Goal: Task Accomplishment & Management: Manage account settings

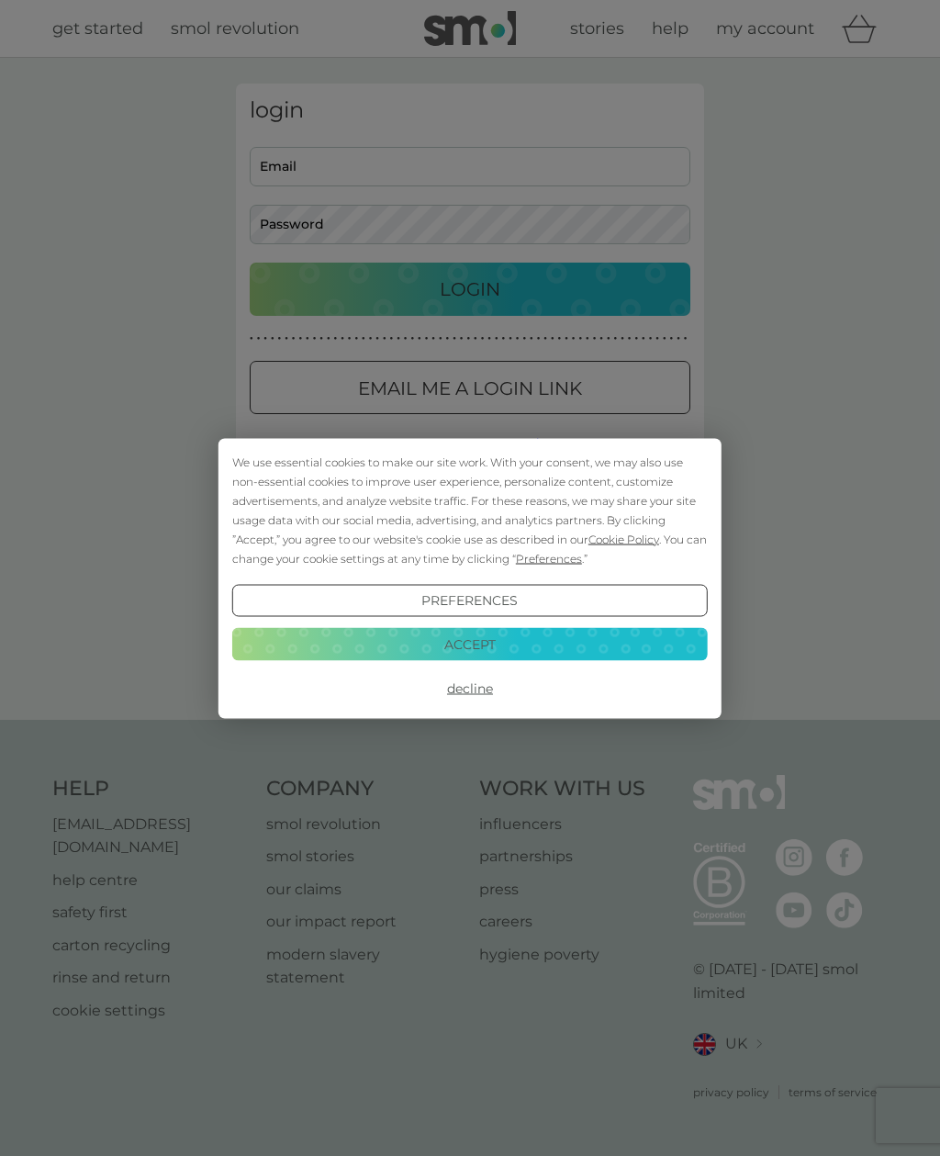
click at [543, 647] on button "Accept" at bounding box center [469, 644] width 475 height 33
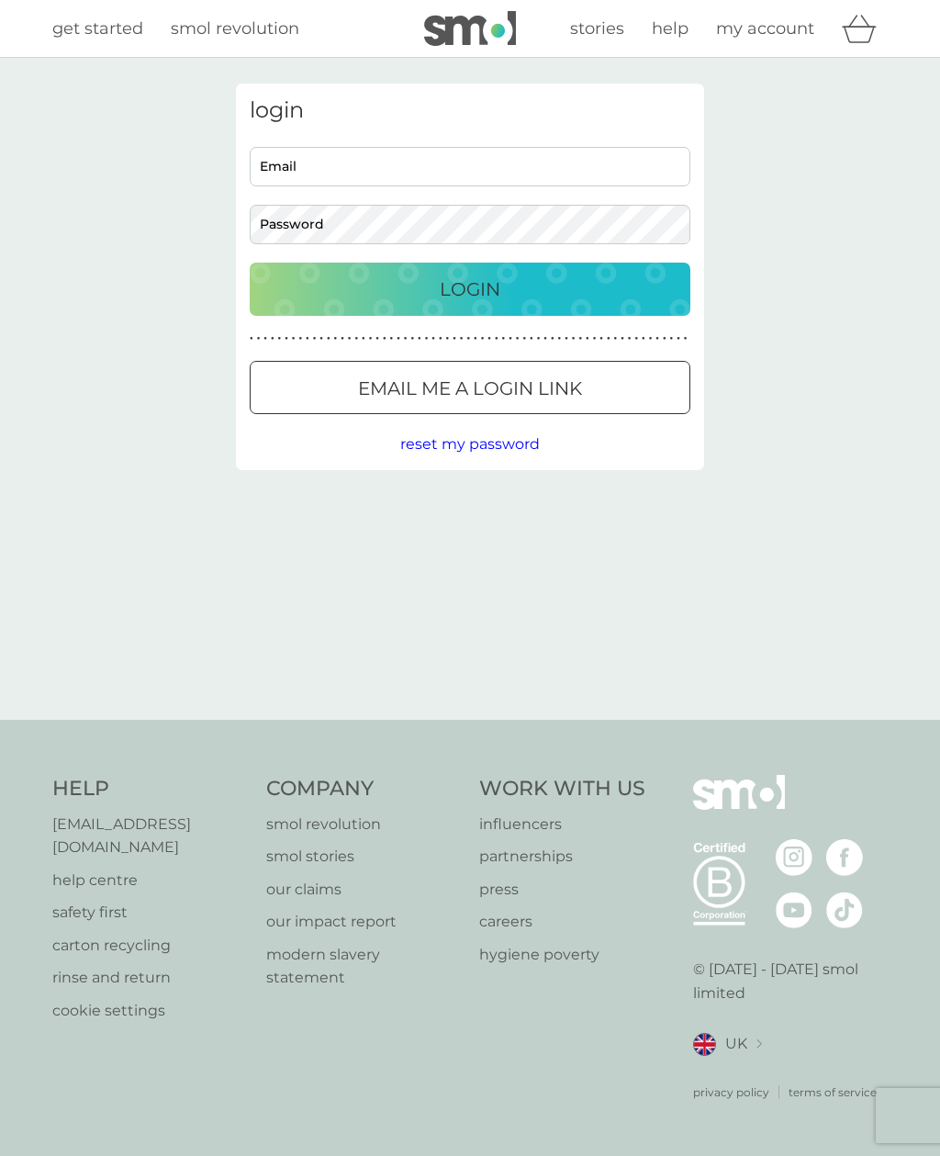
click at [300, 177] on input "Email" at bounding box center [470, 166] width 441 height 39
type input "[EMAIL_ADDRESS][DOMAIN_NAME]"
click at [470, 288] on button "Login" at bounding box center [470, 288] width 441 height 53
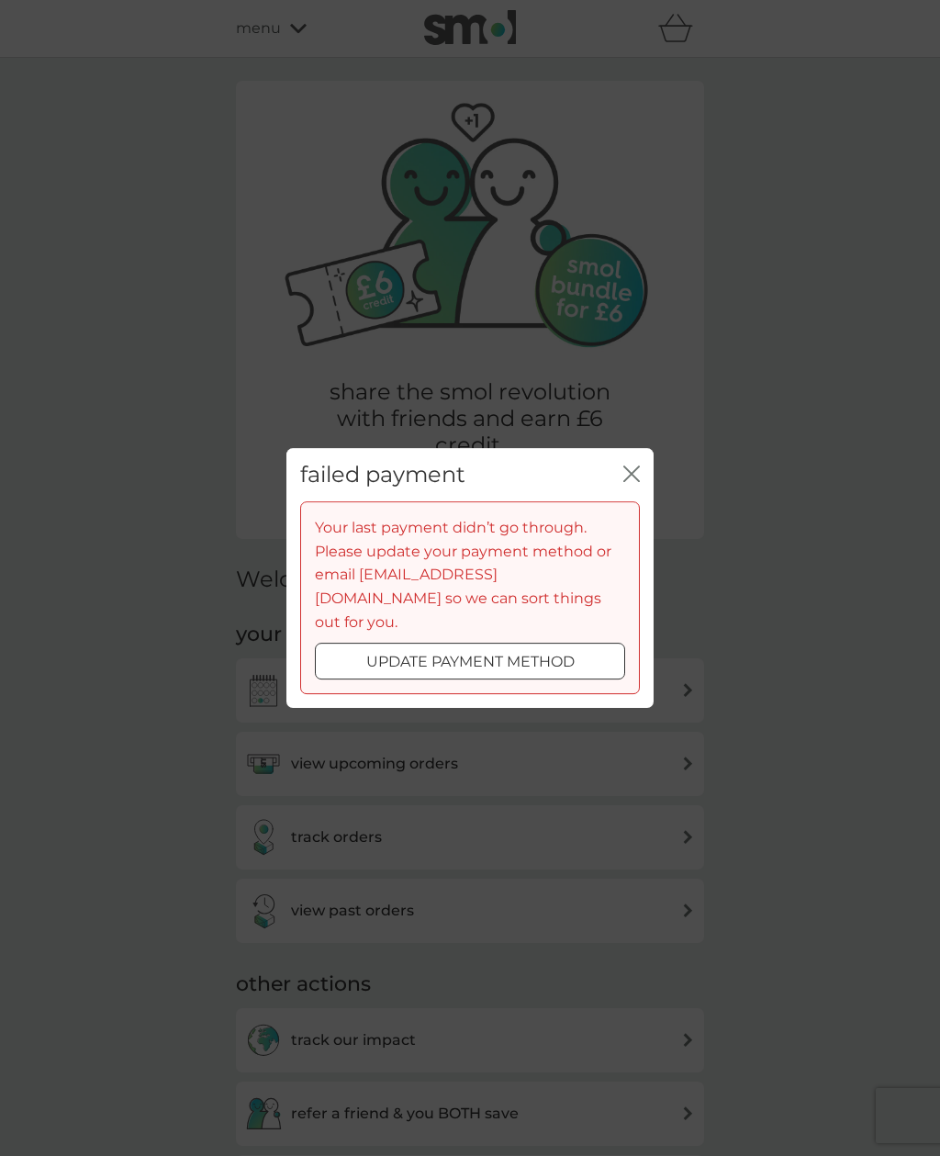
click at [530, 651] on p "update payment method" at bounding box center [470, 662] width 208 height 24
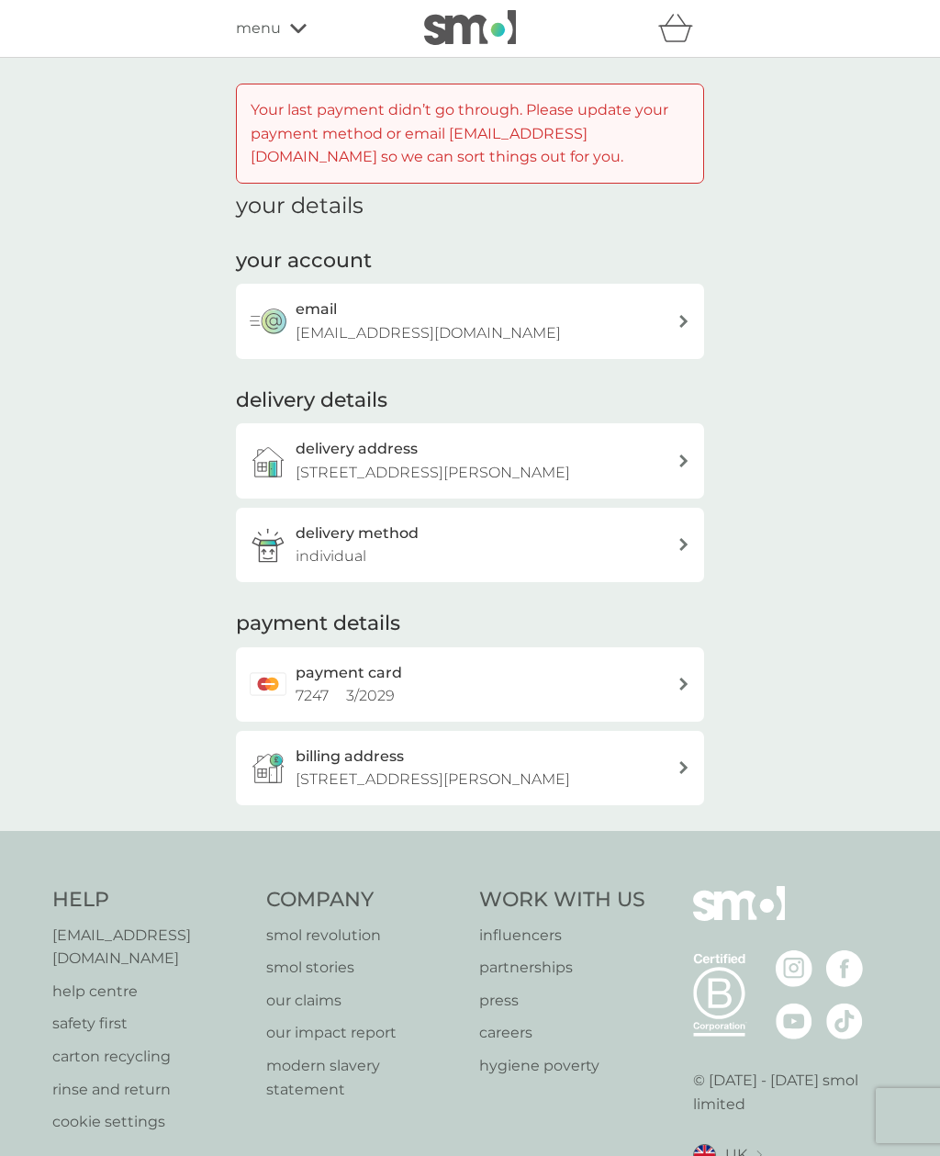
click at [559, 680] on div "payment card 7247 3 / 2029" at bounding box center [487, 684] width 382 height 47
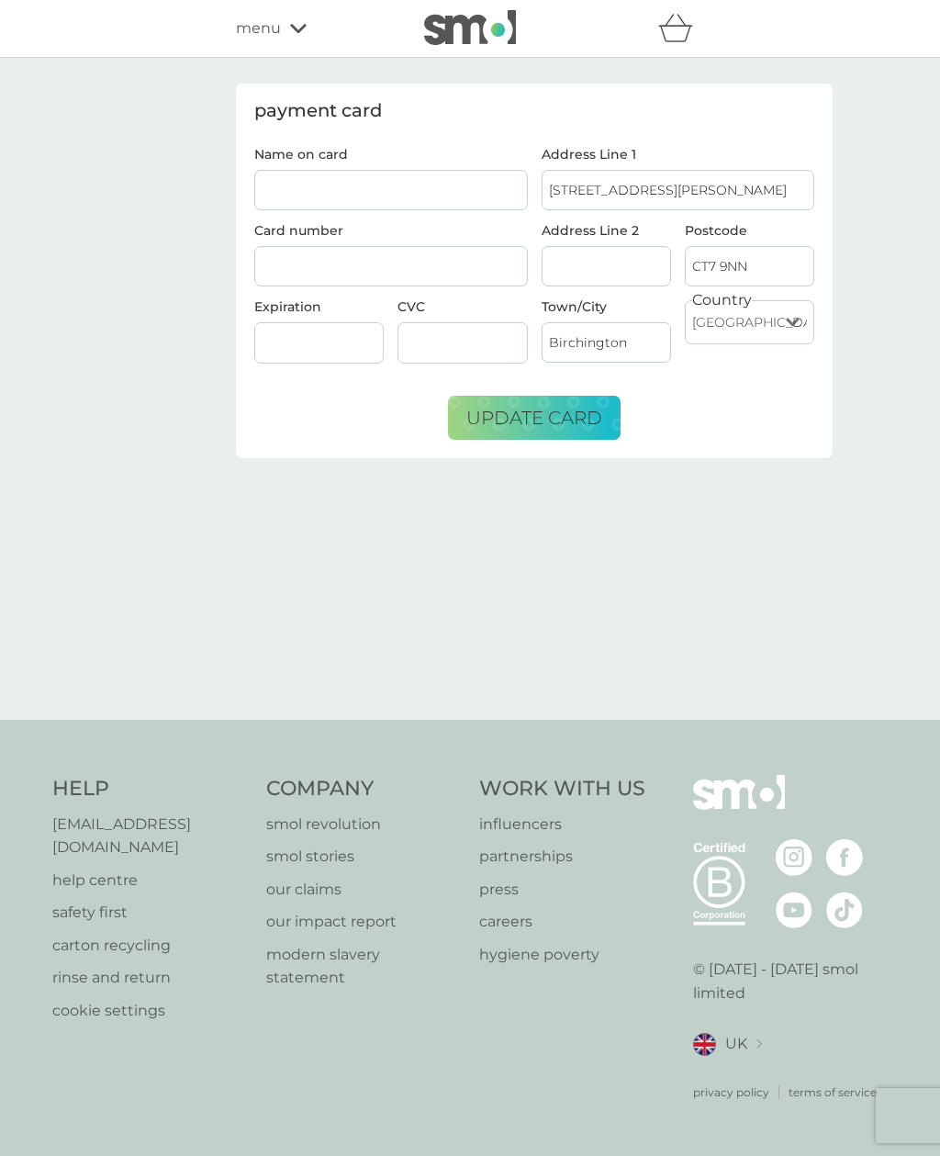
click at [303, 205] on input "Name on card" at bounding box center [391, 190] width 274 height 40
type input "[PERSON_NAME]"
click at [286, 257] on div at bounding box center [391, 266] width 274 height 41
click at [350, 279] on div at bounding box center [391, 266] width 274 height 41
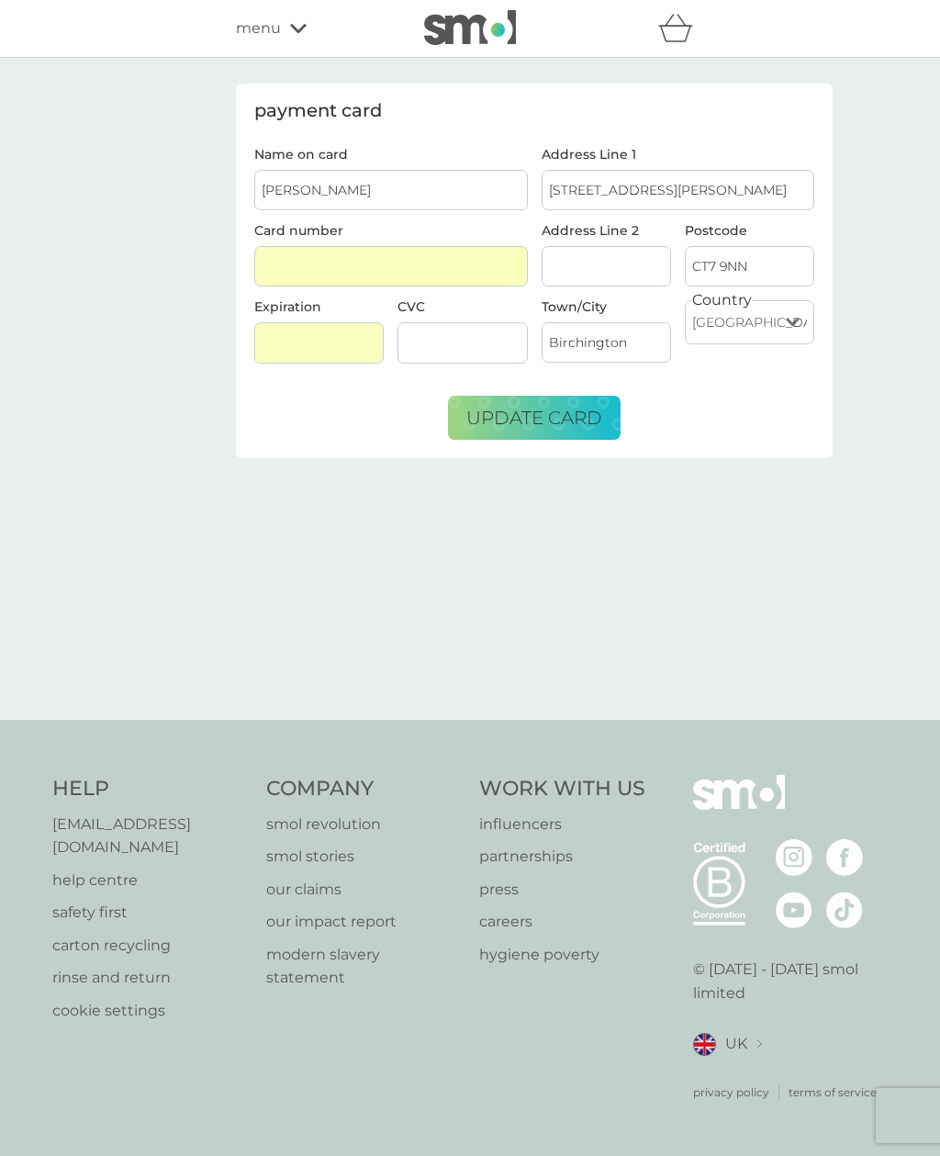
click at [459, 360] on div at bounding box center [461, 342] width 129 height 41
click at [472, 361] on div at bounding box center [461, 342] width 129 height 41
click at [554, 424] on span "update card" at bounding box center [534, 418] width 136 height 22
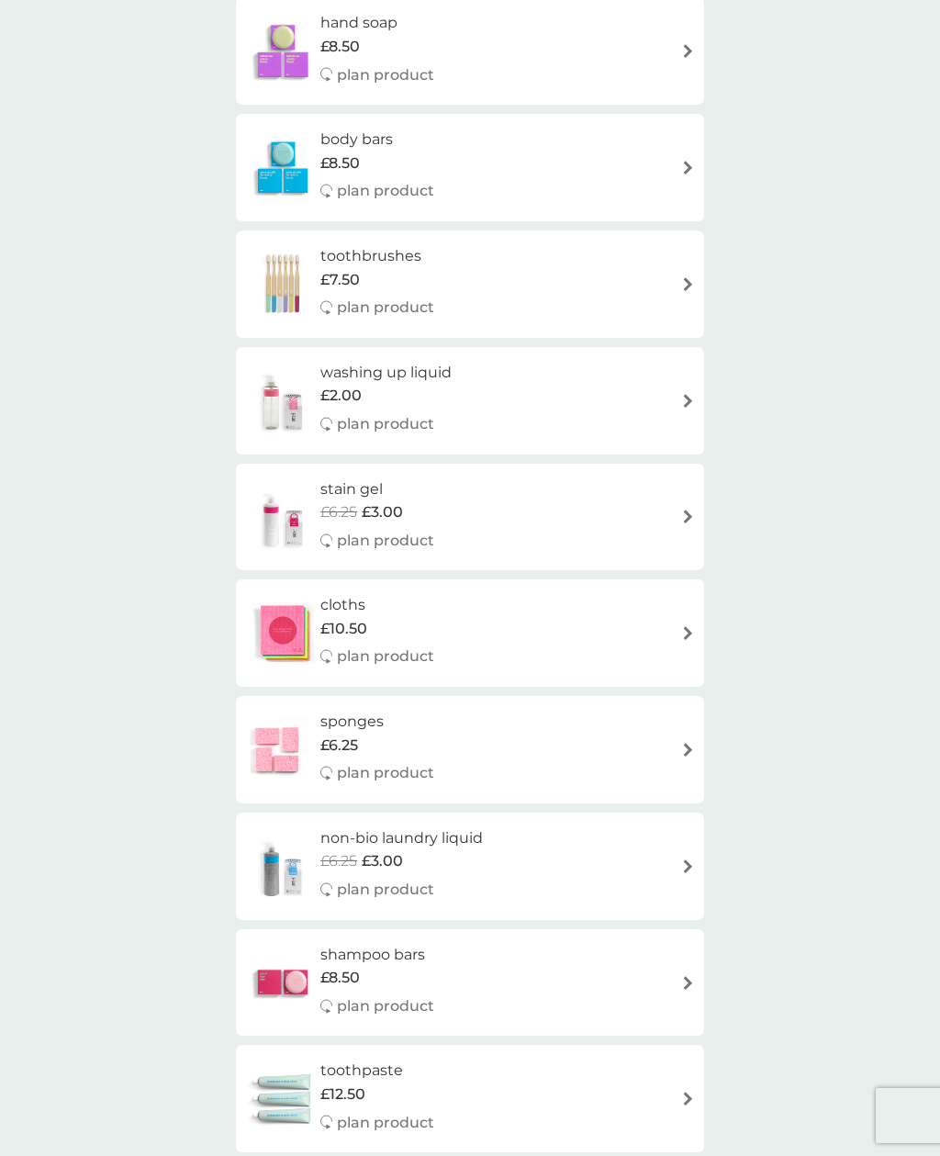
scroll to position [2538, 0]
